Goal: Entertainment & Leisure: Browse casually

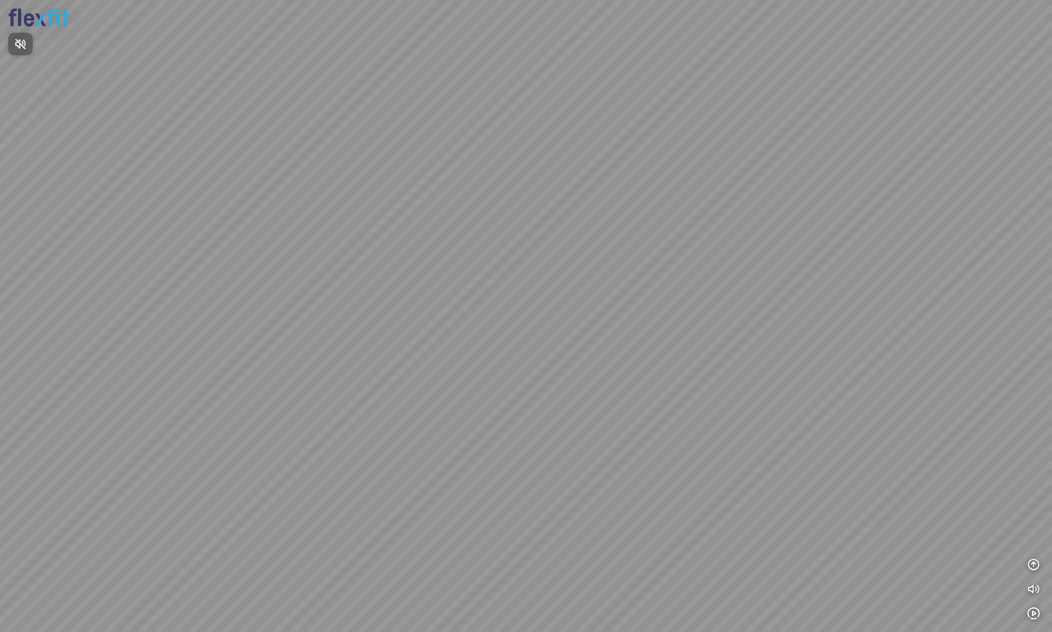
drag, startPoint x: 436, startPoint y: 213, endPoint x: 654, endPoint y: 219, distance: 217.3
click at [654, 219] on div at bounding box center [526, 316] width 1052 height 632
click at [392, 257] on div at bounding box center [526, 316] width 1052 height 632
drag, startPoint x: 484, startPoint y: 269, endPoint x: 639, endPoint y: 274, distance: 156.0
click at [588, 271] on div at bounding box center [526, 316] width 1052 height 632
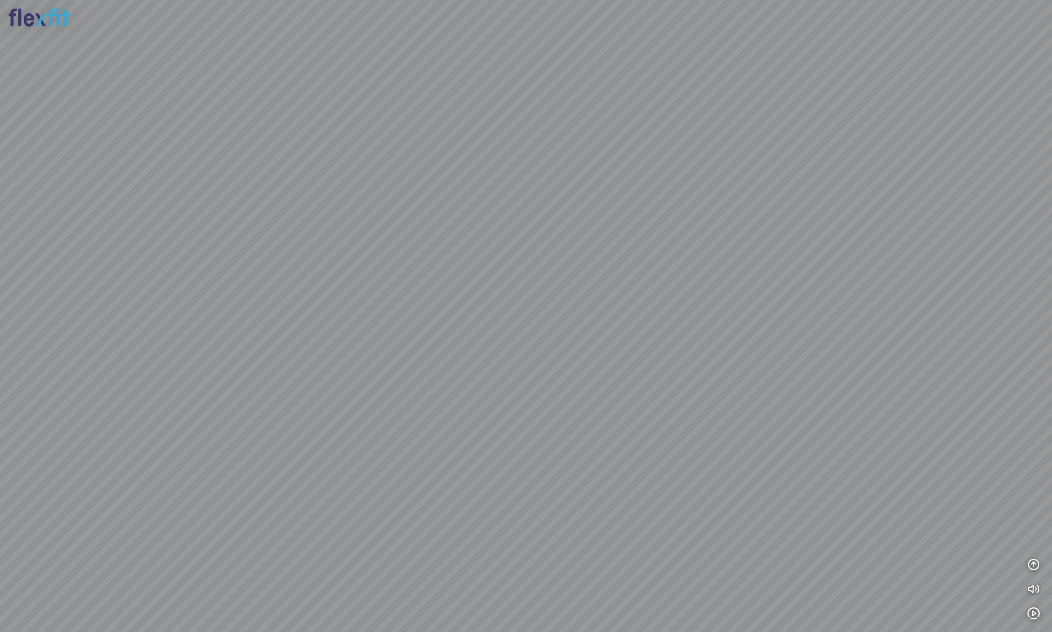
drag, startPoint x: 373, startPoint y: 283, endPoint x: 550, endPoint y: 121, distance: 239.8
click at [514, 157] on div at bounding box center [526, 316] width 1052 height 632
drag, startPoint x: 457, startPoint y: 210, endPoint x: 672, endPoint y: 172, distance: 218.0
click at [625, 172] on div at bounding box center [526, 316] width 1052 height 632
drag, startPoint x: 225, startPoint y: 249, endPoint x: 622, endPoint y: 261, distance: 396.8
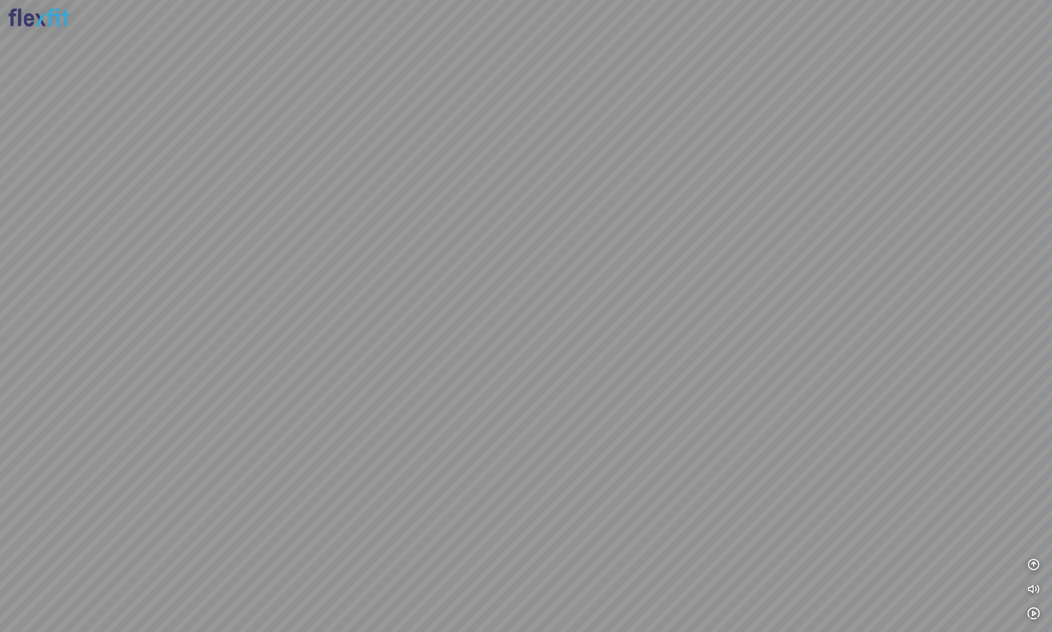
click at [491, 241] on div at bounding box center [526, 316] width 1052 height 632
click at [676, 258] on div at bounding box center [526, 316] width 1052 height 632
drag, startPoint x: 809, startPoint y: 410, endPoint x: 820, endPoint y: 425, distance: 18.6
click at [820, 415] on div at bounding box center [526, 316] width 1052 height 632
drag, startPoint x: 685, startPoint y: 398, endPoint x: 445, endPoint y: 393, distance: 240.3
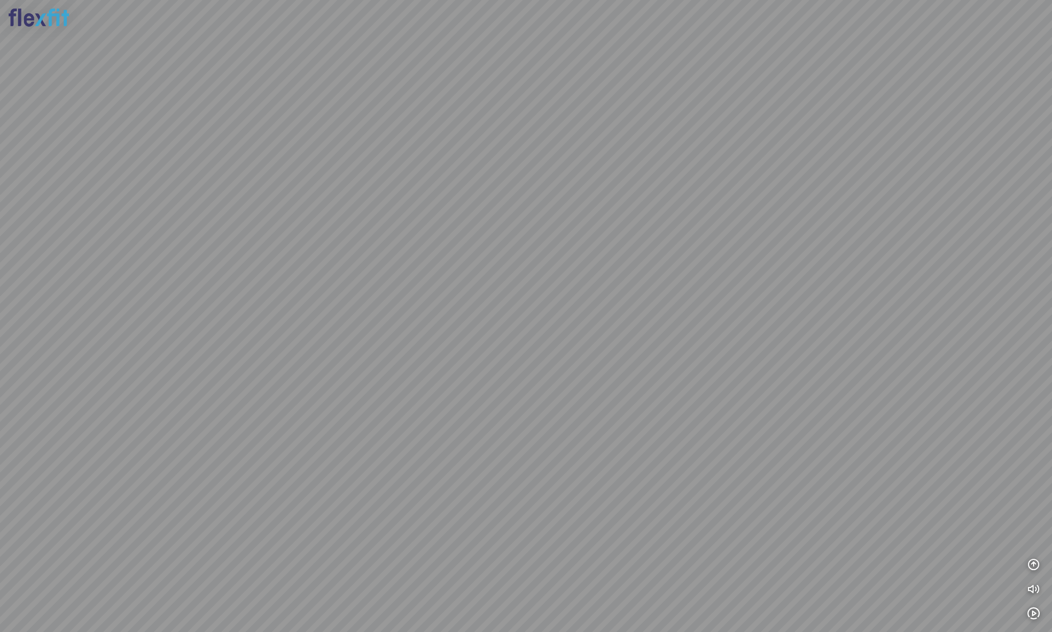
click at [465, 387] on div at bounding box center [526, 316] width 1052 height 632
drag, startPoint x: 526, startPoint y: 372, endPoint x: 496, endPoint y: 467, distance: 99.7
click at [496, 467] on div at bounding box center [526, 316] width 1052 height 632
drag, startPoint x: 604, startPoint y: 402, endPoint x: 427, endPoint y: 404, distance: 176.9
click at [427, 404] on div at bounding box center [526, 316] width 1052 height 632
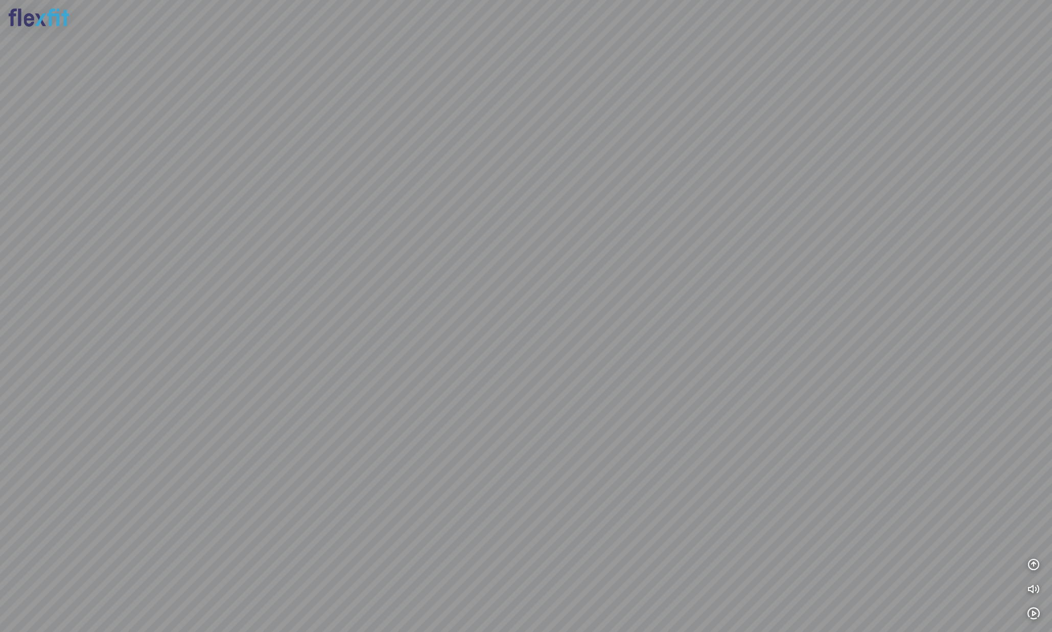
click at [619, 380] on div at bounding box center [526, 316] width 1052 height 632
